Goal: Check status: Check status

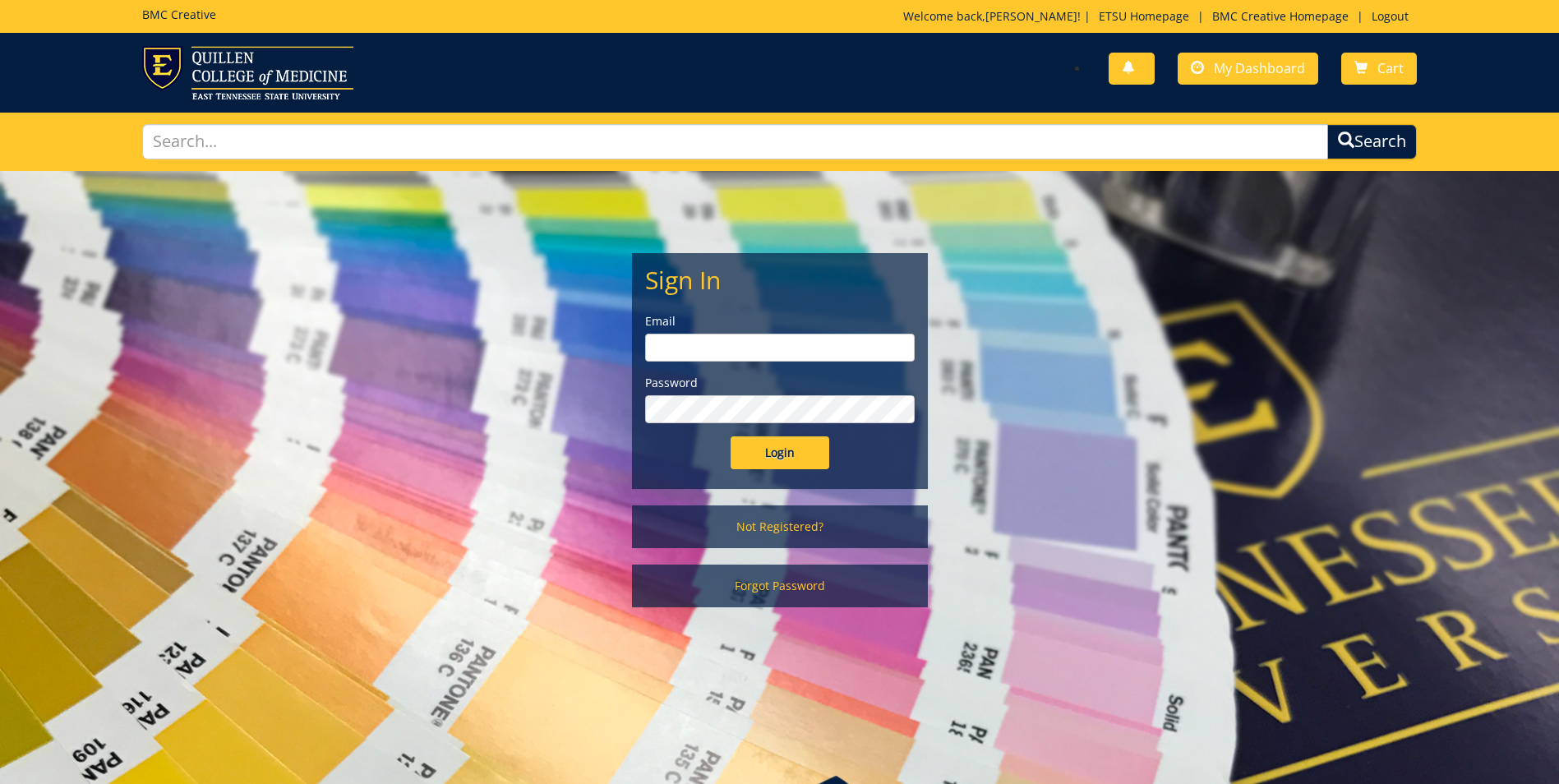
type input "[PERSON_NAME][EMAIL_ADDRESS][DOMAIN_NAME]"
click at [781, 448] on input "Login" at bounding box center [780, 452] width 99 height 33
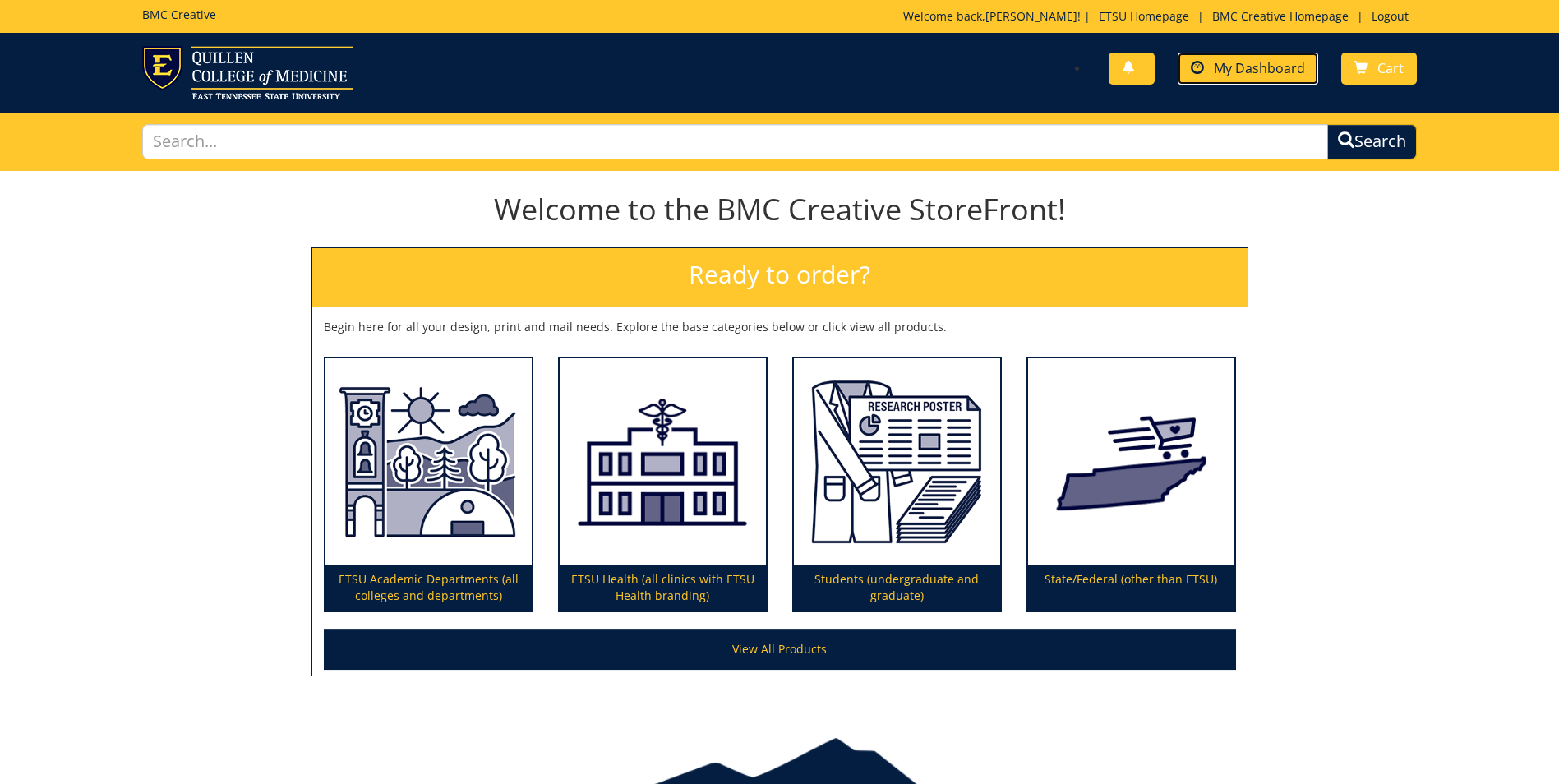
click at [1310, 74] on link "My Dashboard" at bounding box center [1248, 68] width 141 height 32
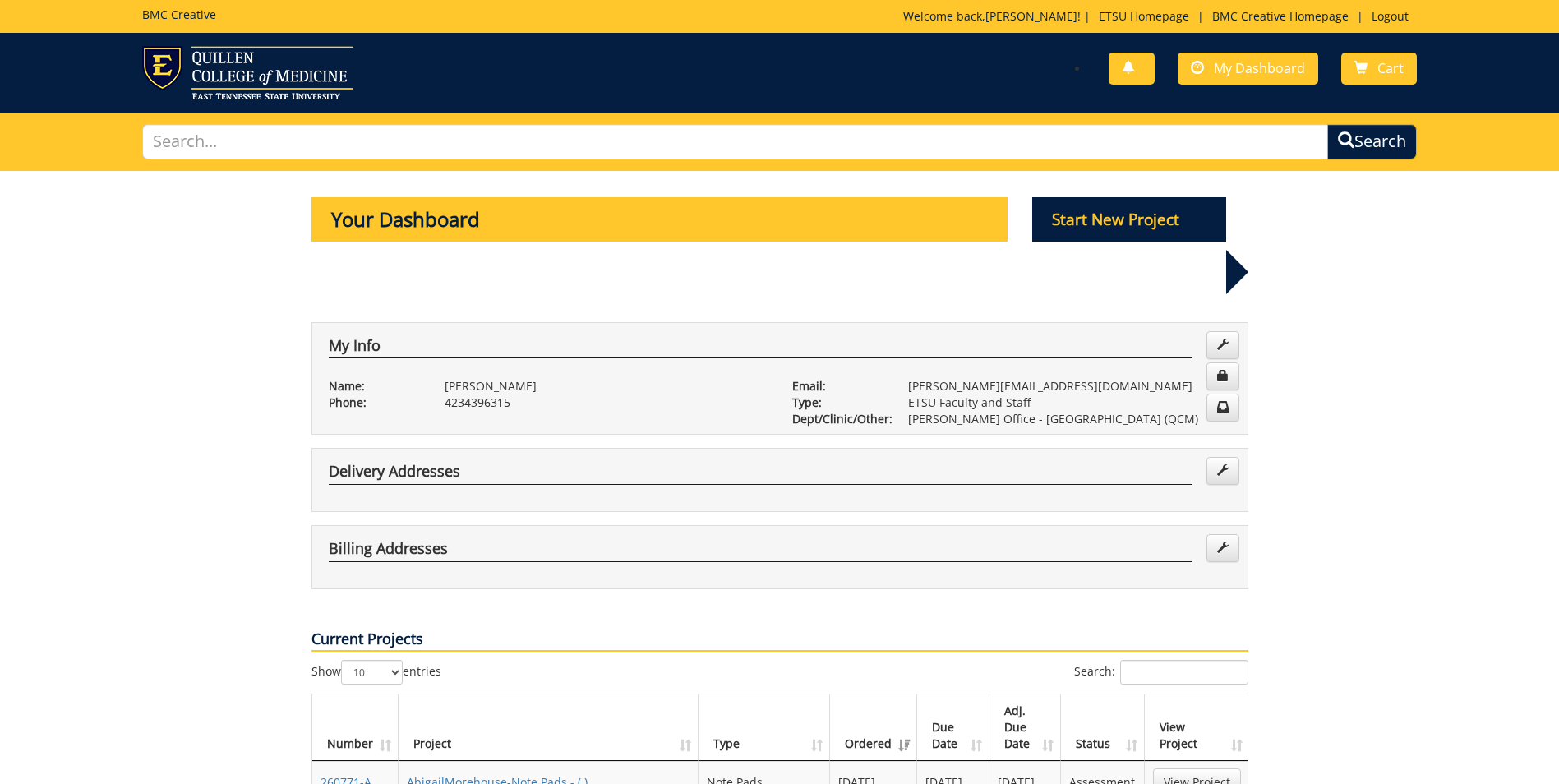
scroll to position [82, 0]
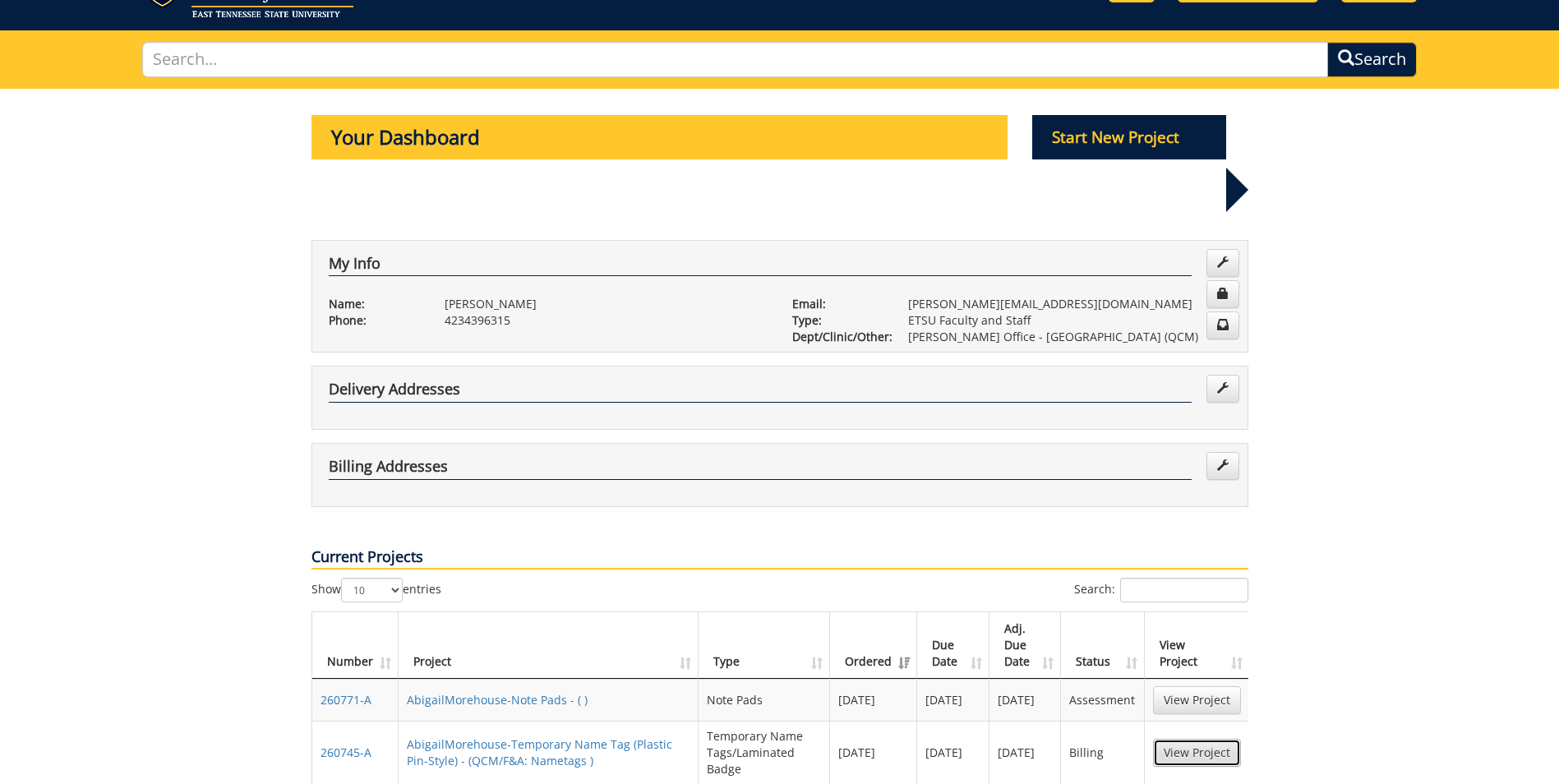
click at [1198, 739] on link "View Project" at bounding box center [1197, 753] width 88 height 28
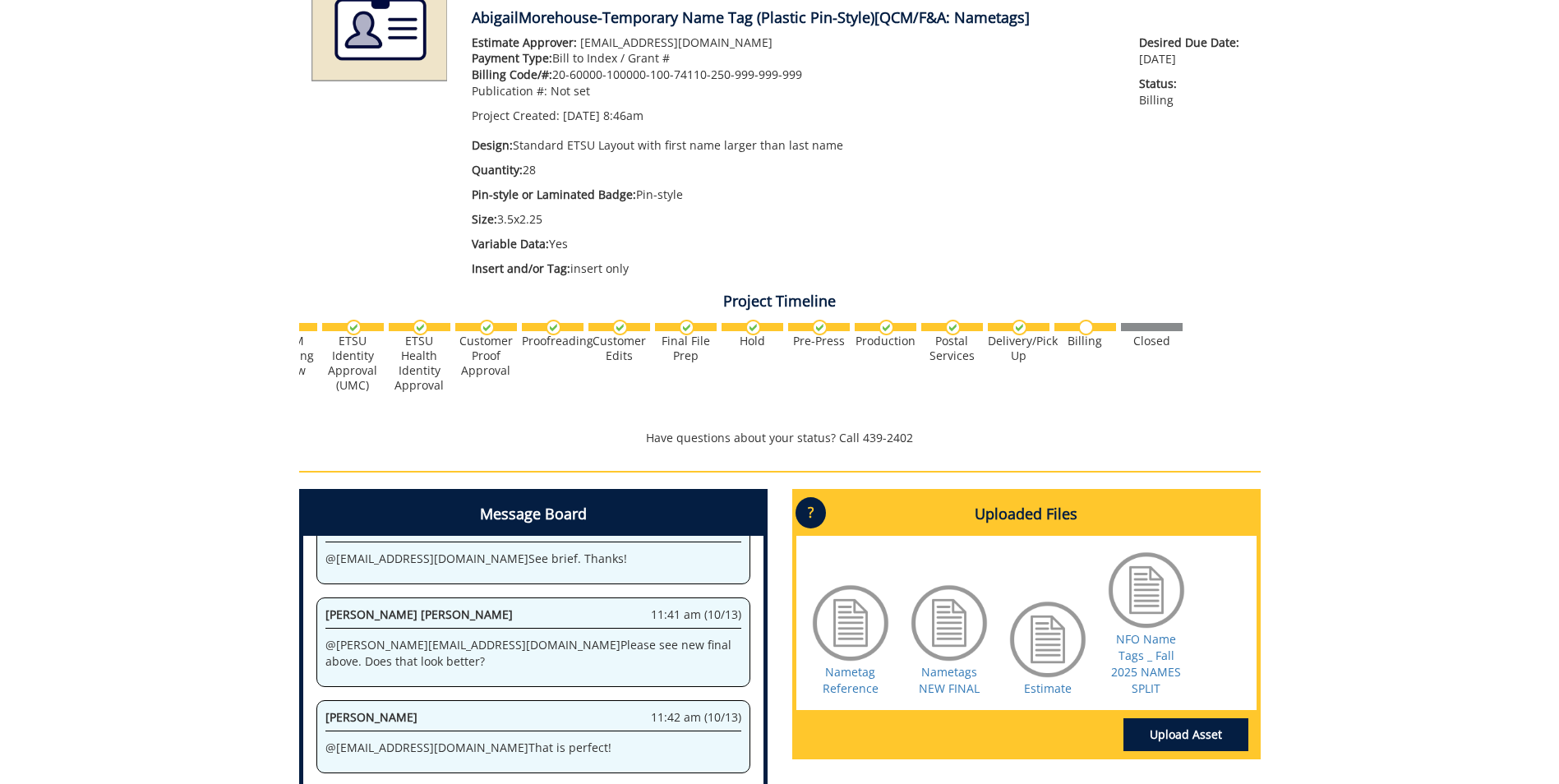
scroll to position [328, 0]
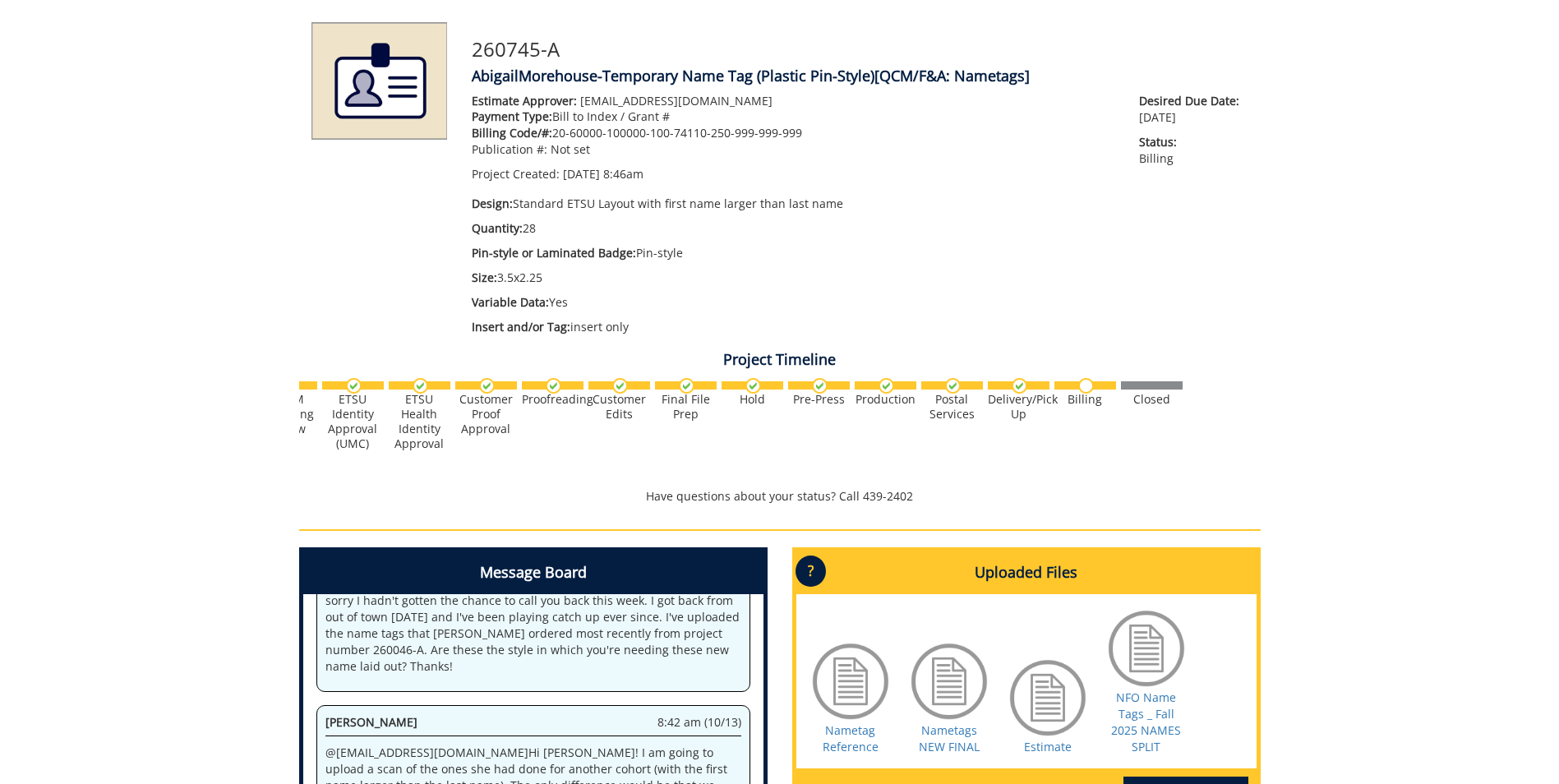
scroll to position [24, 0]
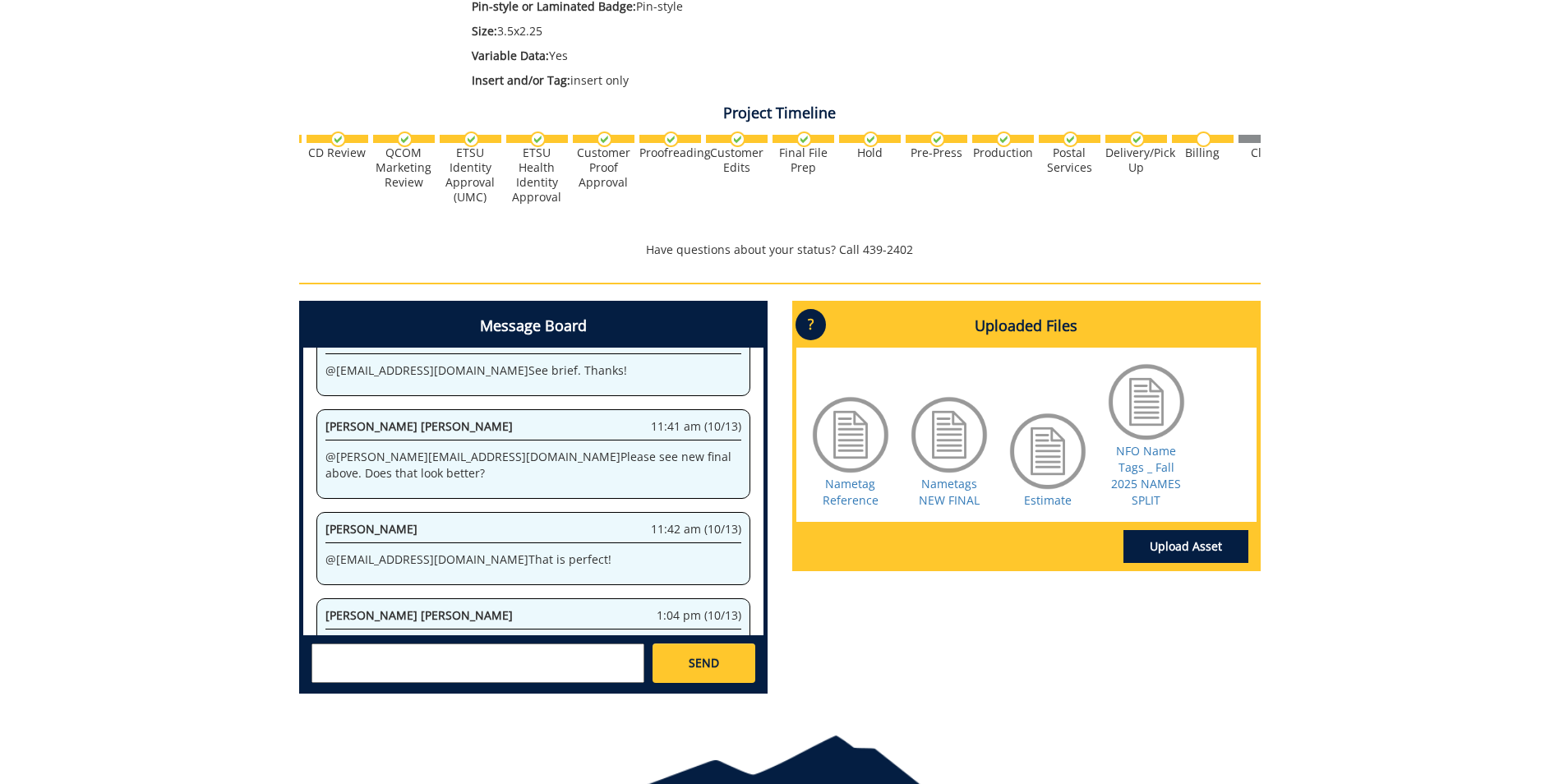
scroll to position [0, 645]
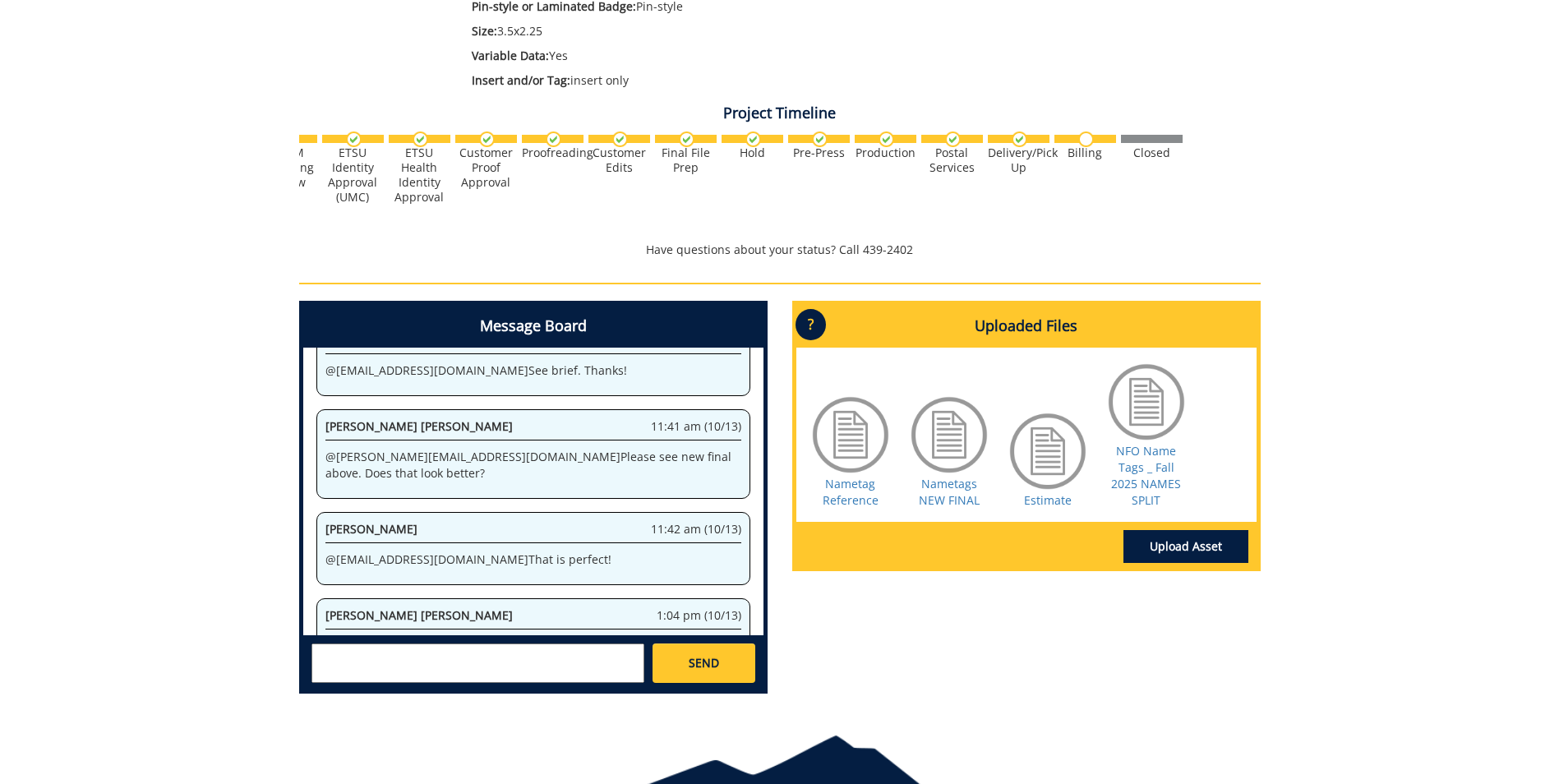
click at [122, 388] on div "260745-A AbigailMorehouse-Temporary Name Tag (Plastic Pin-Style) [QCM/F&A: Name…" at bounding box center [780, 221] width 1559 height 971
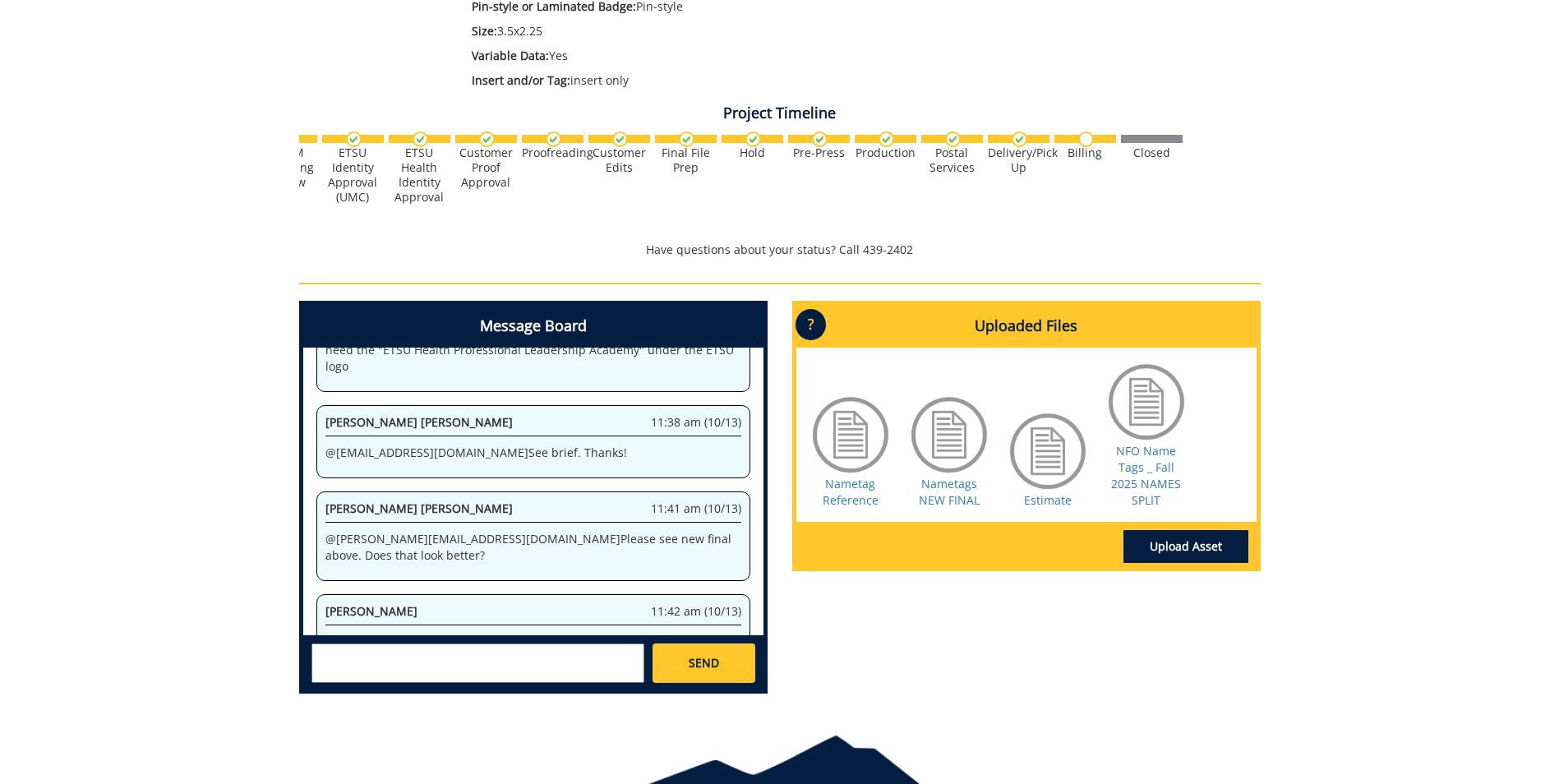
scroll to position [798, 0]
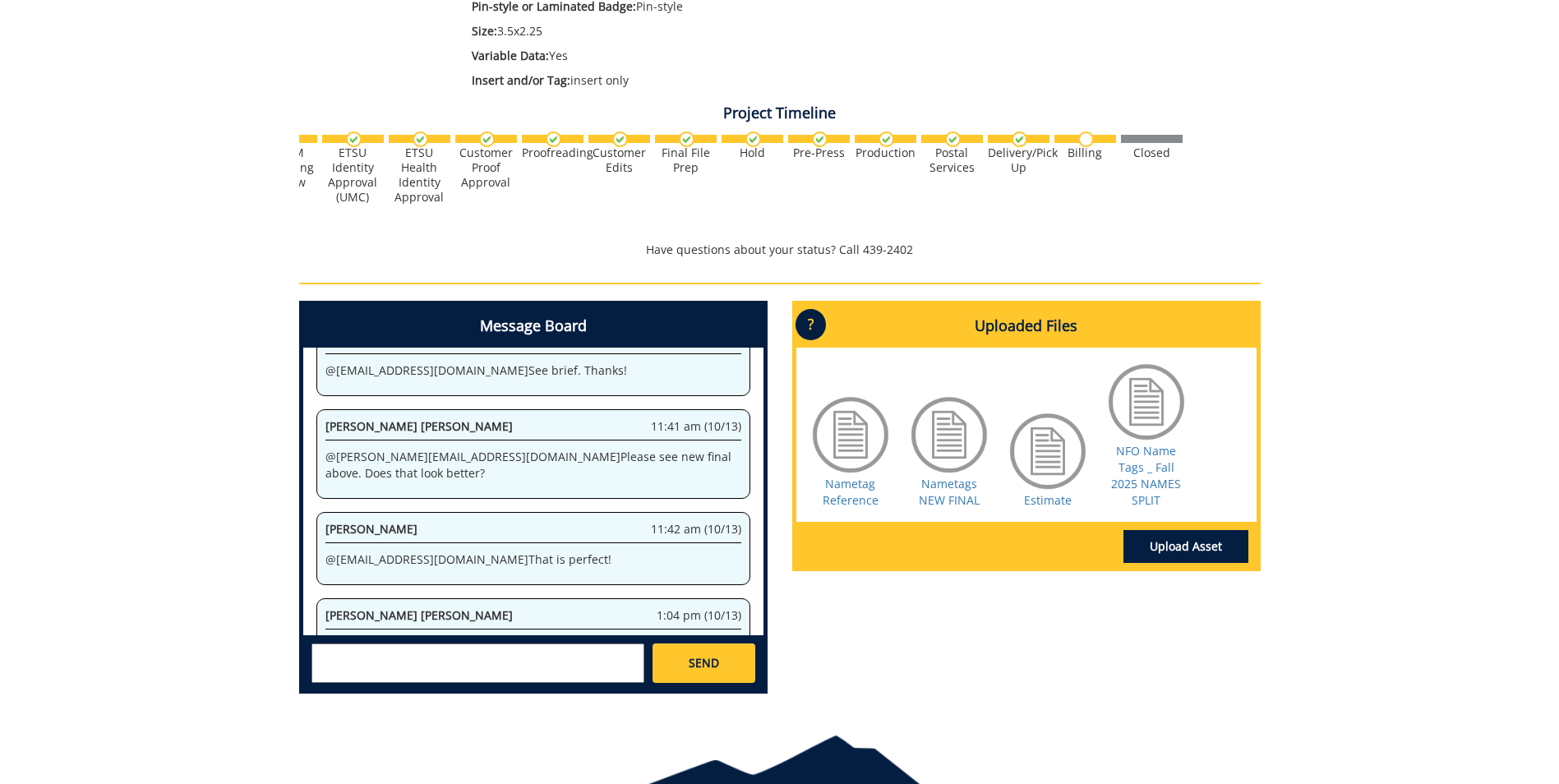
click at [1027, 160] on div "Delivery/Pick Up" at bounding box center [1018, 160] width 62 height 30
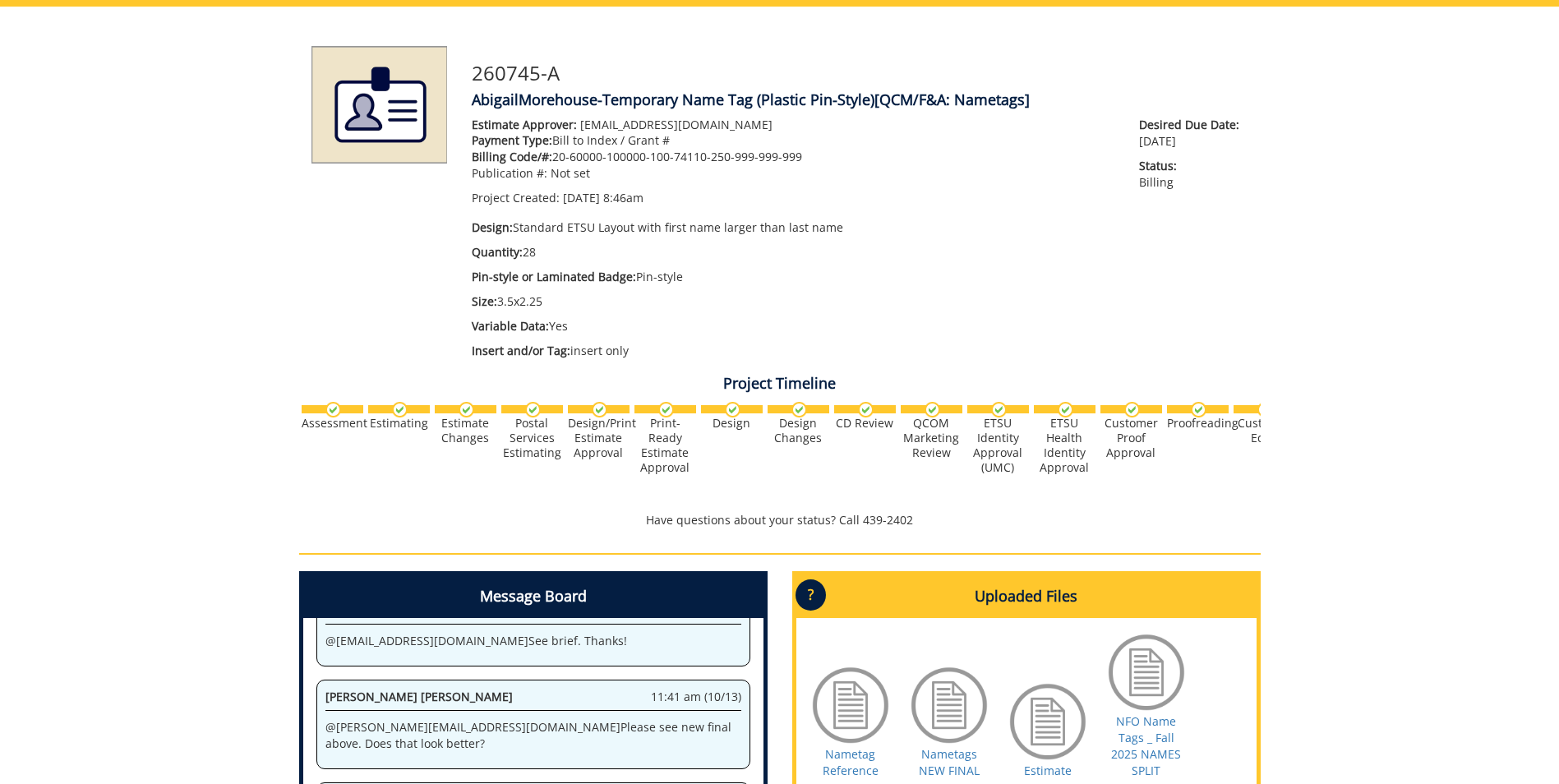
scroll to position [328, 0]
